Goal: Check status: Check status

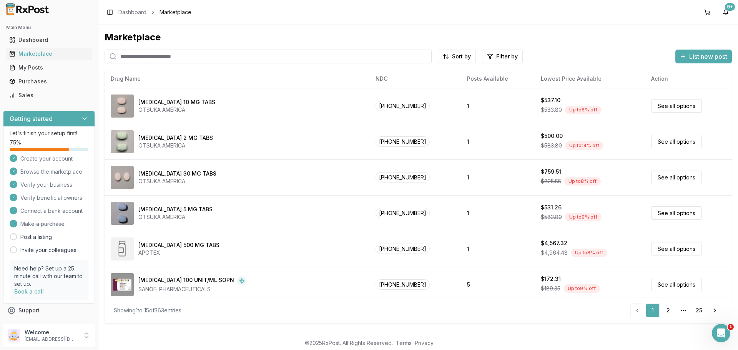
drag, startPoint x: 132, startPoint y: 57, endPoint x: 145, endPoint y: 62, distance: 14.5
click at [132, 57] on input "search" at bounding box center [268, 57] width 327 height 14
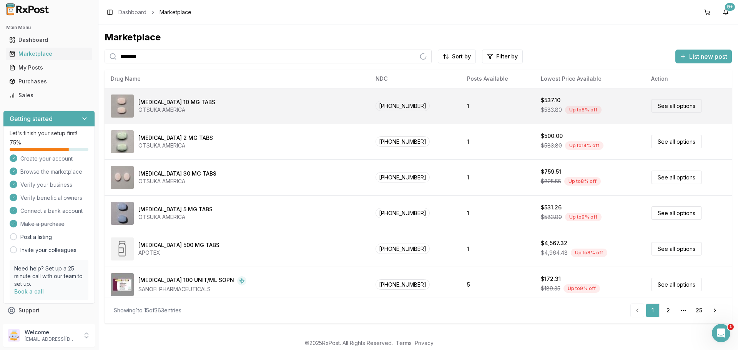
type input "********"
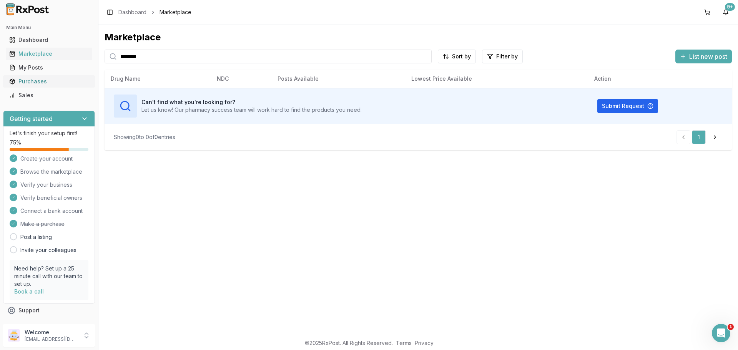
click at [34, 82] on div "Purchases" at bounding box center [49, 82] width 80 height 8
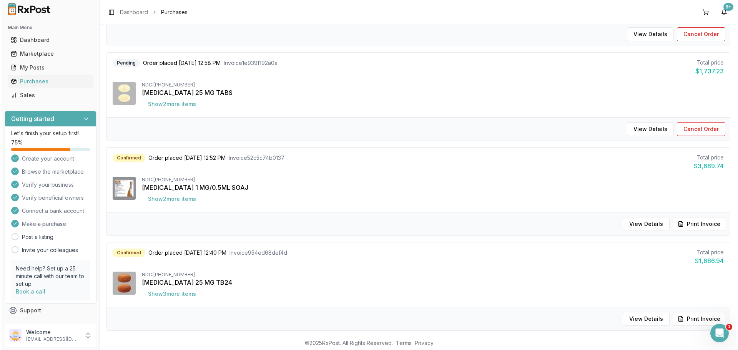
scroll to position [77, 0]
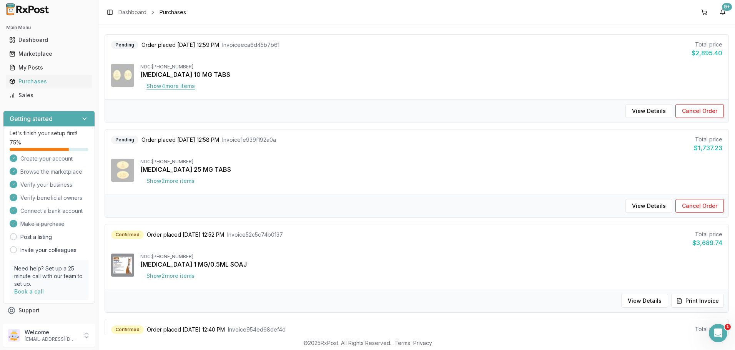
click at [174, 86] on button "Show 4 more item s" at bounding box center [170, 86] width 61 height 14
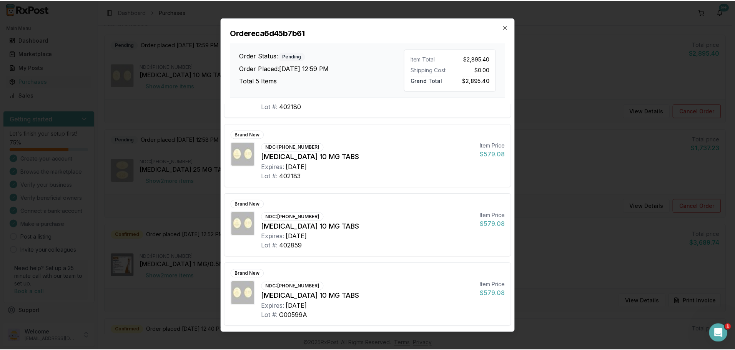
scroll to position [0, 0]
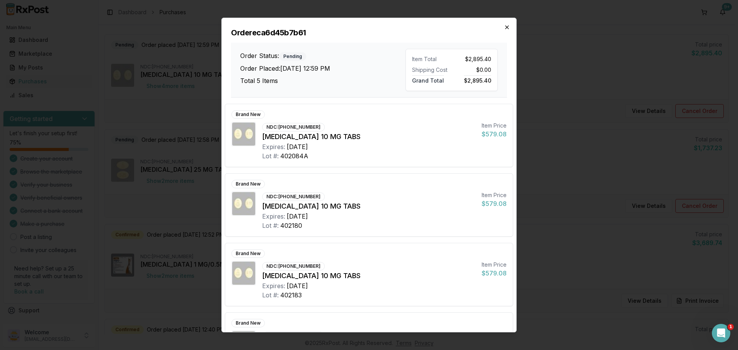
click at [505, 25] on icon "button" at bounding box center [507, 27] width 6 height 6
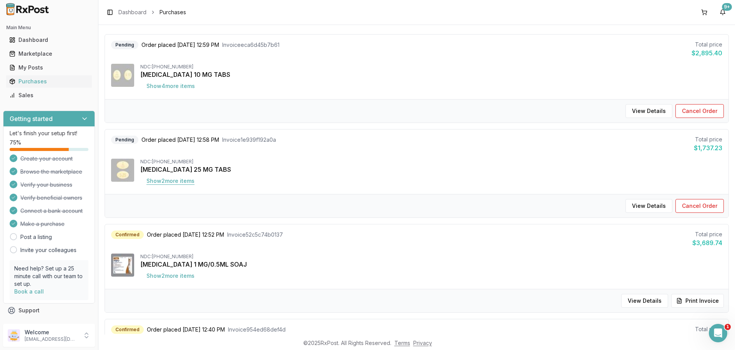
click at [168, 183] on button "Show 2 more item s" at bounding box center [170, 181] width 60 height 14
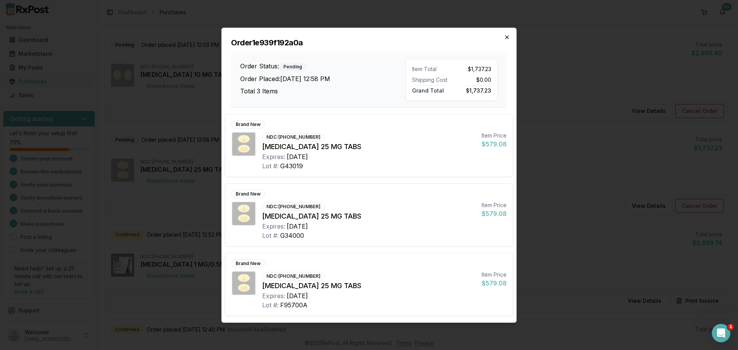
click at [508, 37] on icon "button" at bounding box center [507, 37] width 6 height 6
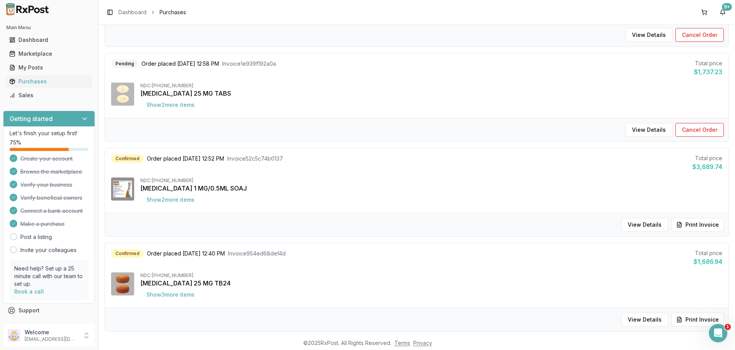
scroll to position [154, 0]
click at [175, 200] on button "Show 2 more item s" at bounding box center [170, 199] width 60 height 14
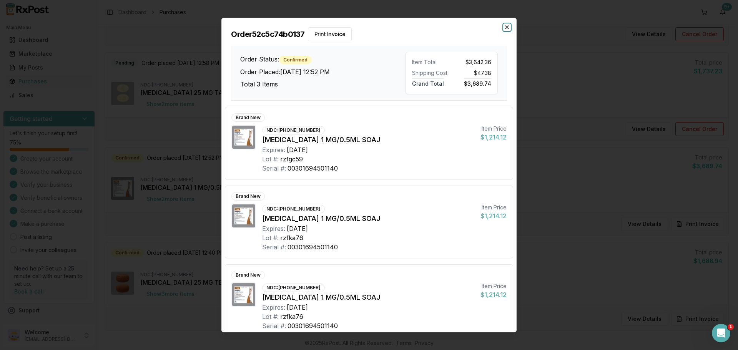
click at [509, 28] on icon "button" at bounding box center [507, 27] width 3 height 3
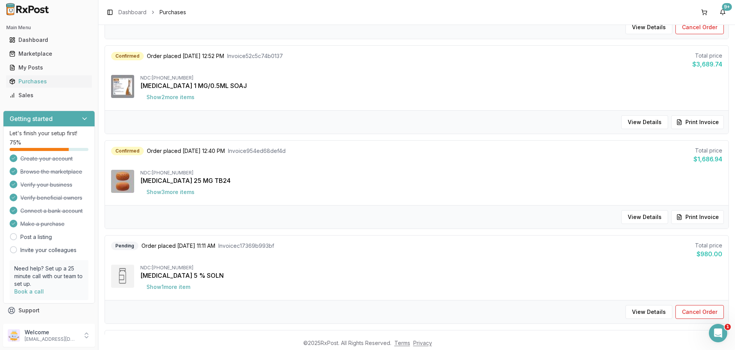
scroll to position [269, 0]
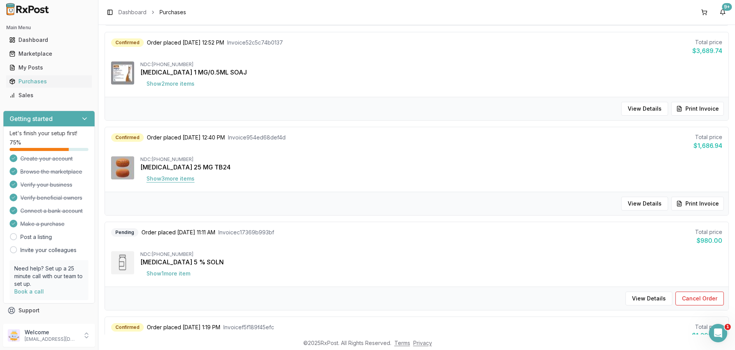
click at [171, 180] on button "Show 3 more item s" at bounding box center [170, 179] width 60 height 14
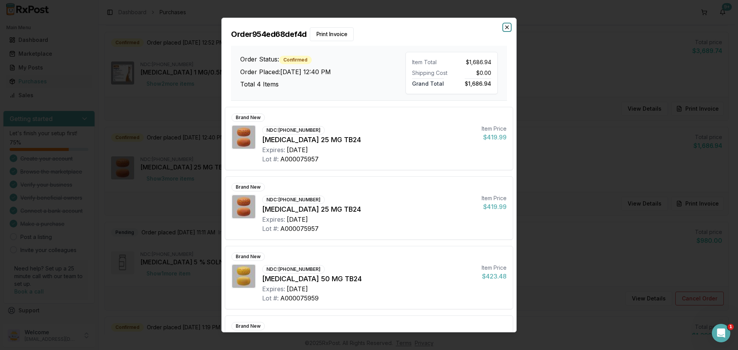
click at [505, 28] on icon "button" at bounding box center [507, 27] width 6 height 6
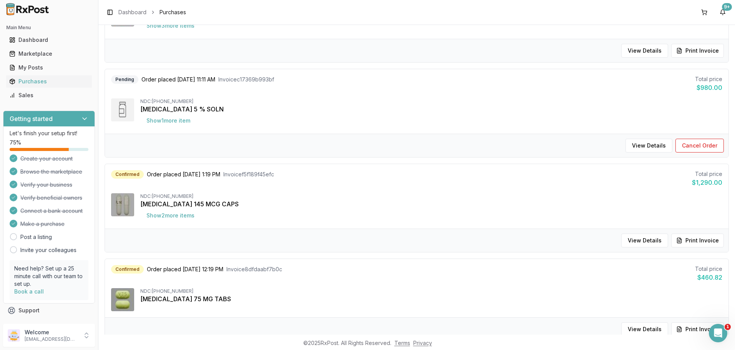
scroll to position [346, 0]
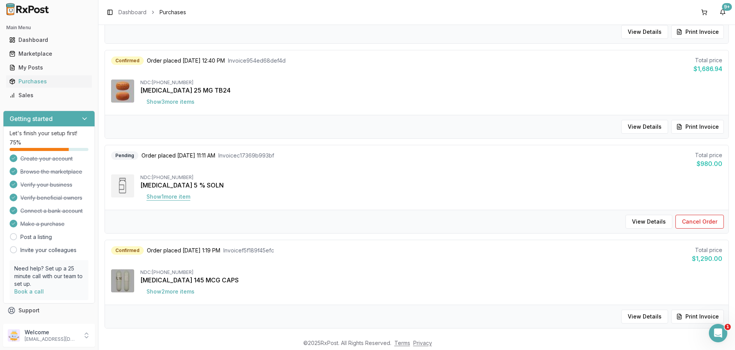
click at [181, 196] on button "Show 1 more item" at bounding box center [168, 197] width 56 height 14
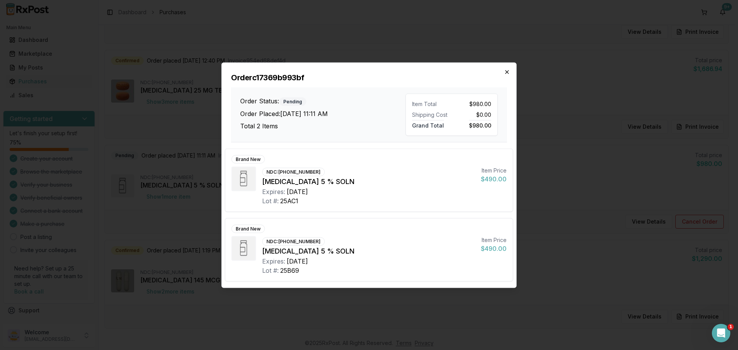
click at [507, 72] on icon "button" at bounding box center [507, 72] width 6 height 6
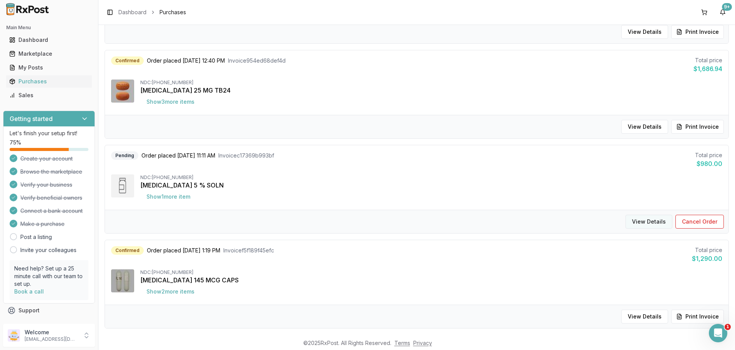
click at [641, 220] on button "View Details" at bounding box center [649, 222] width 47 height 14
